Goal: Task Accomplishment & Management: Manage account settings

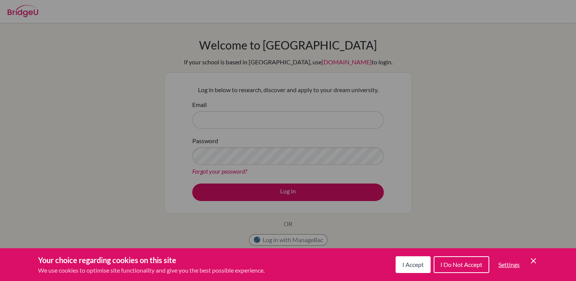
click at [408, 266] on span "I Accept" at bounding box center [412, 264] width 21 height 7
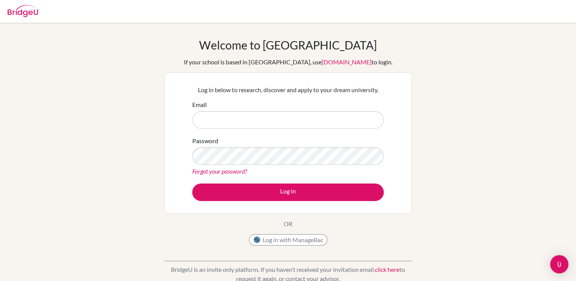
drag, startPoint x: 302, startPoint y: 116, endPoint x: 534, endPoint y: 114, distance: 232.2
click at [533, 117] on div "Welcome to BridgeU If your school is based in China, use app.bridge-u.com.cn to…" at bounding box center [288, 162] width 576 height 249
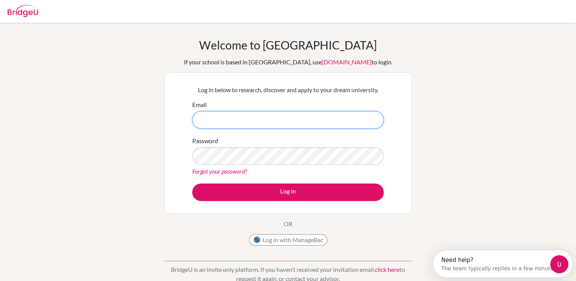
drag, startPoint x: 316, startPoint y: 118, endPoint x: 323, endPoint y: 118, distance: 6.9
click at [319, 118] on input "Email" at bounding box center [287, 120] width 191 height 18
type input "BilguunChagii1007@gmail.com"
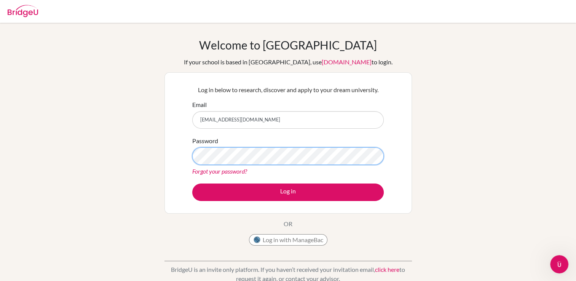
click at [192, 183] on button "Log in" at bounding box center [287, 192] width 191 height 18
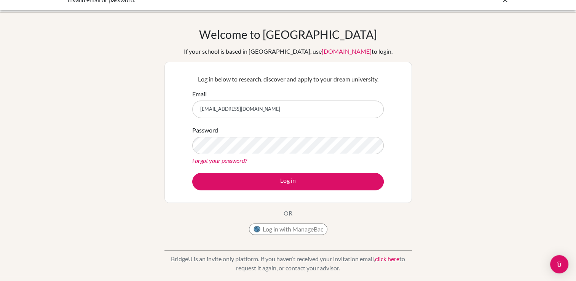
scroll to position [10, 0]
click at [319, 110] on input "BilguunChagii1007@gmail.com" at bounding box center [287, 110] width 191 height 18
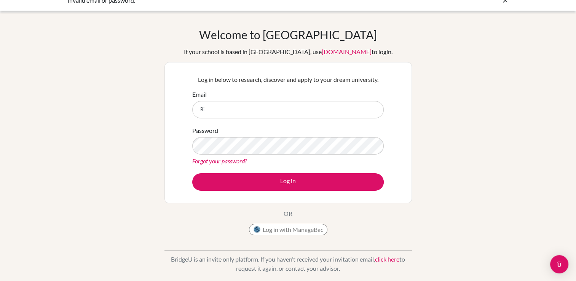
type input "B"
type input "28b_bilguun.ch@mongolaspiration.edu.mn"
click at [237, 163] on link "Forgot your password?" at bounding box center [219, 160] width 55 height 7
